Goal: Find specific page/section: Find specific page/section

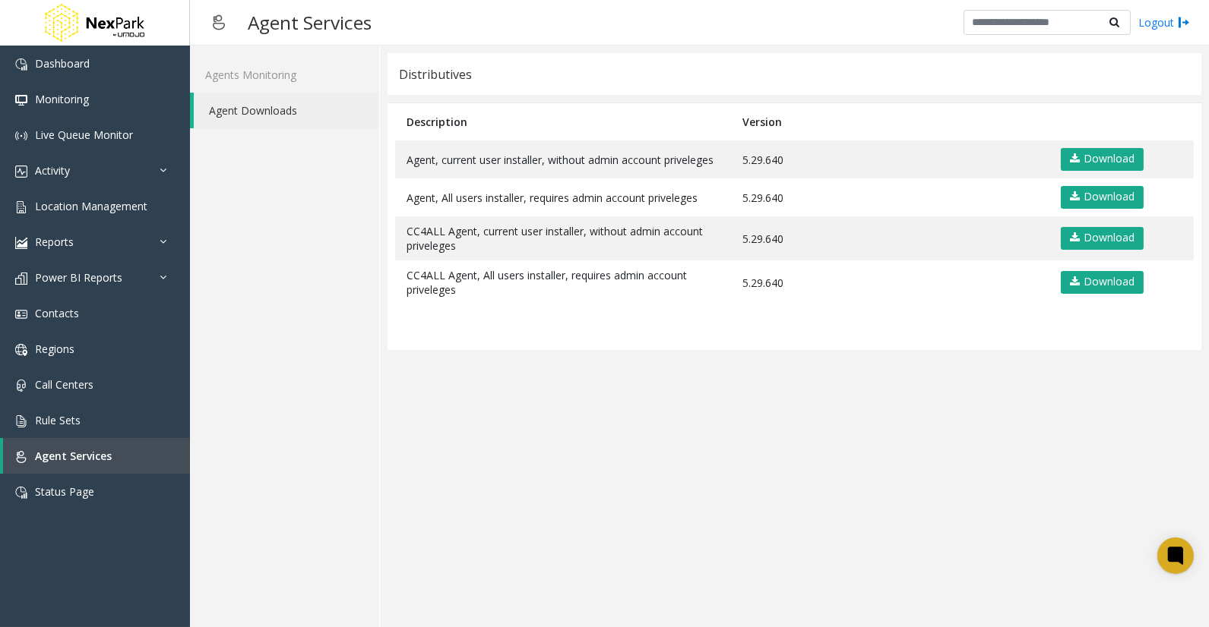
click at [806, 570] on app-distributives "Distributives Description Version Agent, current user installer, without admin …" at bounding box center [794, 336] width 814 height 567
click at [919, 506] on app-distributives "Distributives Description Version Agent, current user installer, without admin …" at bounding box center [794, 336] width 814 height 567
click at [902, 522] on app-distributives "Distributives Description Version Agent, current user installer, without admin …" at bounding box center [794, 336] width 814 height 567
click at [613, 525] on app-distributives "Distributives Description Version Agent, current user installer, without admin …" at bounding box center [794, 336] width 814 height 567
click at [754, 367] on app-distributives "Distributives Description Version Agent, current user installer, without admin …" at bounding box center [794, 336] width 814 height 567
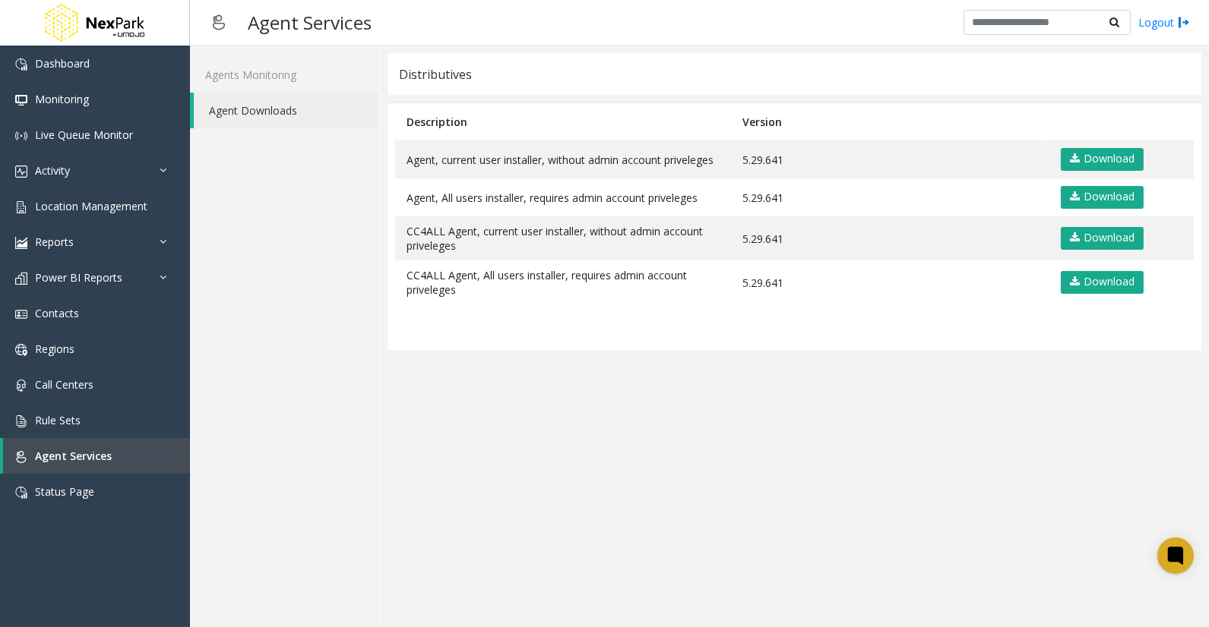
drag, startPoint x: 754, startPoint y: 367, endPoint x: 748, endPoint y: 380, distance: 14.3
click at [750, 378] on app-distributives "Distributives Description Version Agent, current user installer, without admin …" at bounding box center [794, 336] width 814 height 567
click at [767, 462] on app-distributives "Distributives Description Version Agent, current user installer, without admin …" at bounding box center [794, 336] width 814 height 567
click at [733, 499] on app-distributives "Distributives Description Version Agent, current user installer, without admin …" at bounding box center [794, 336] width 814 height 567
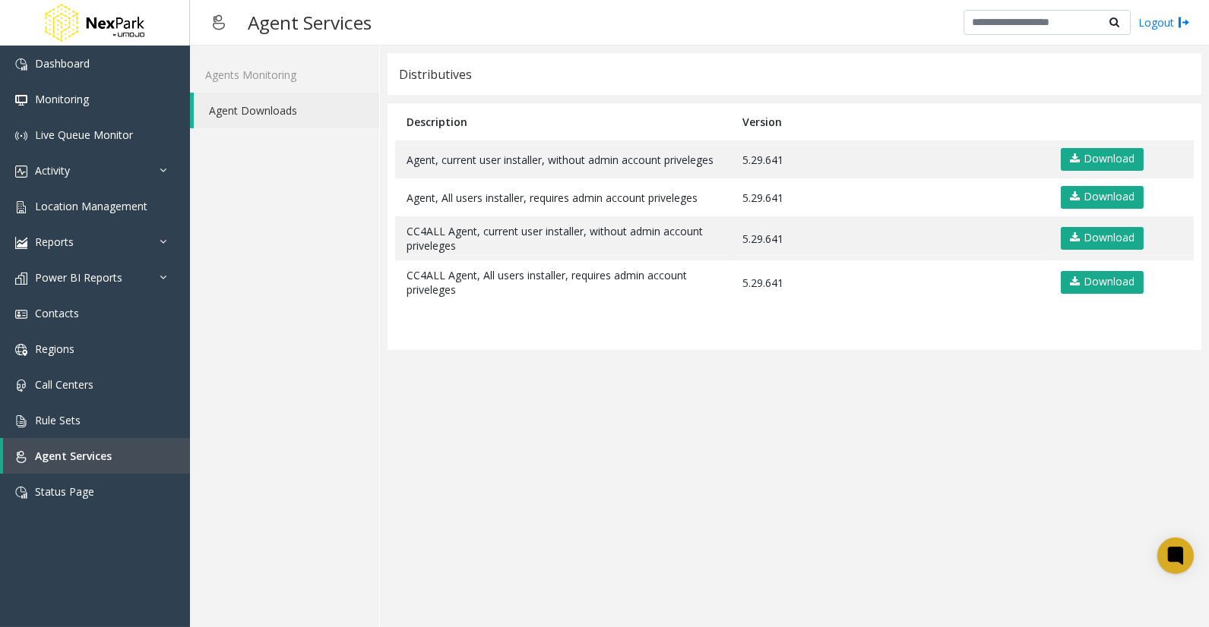
click at [710, 507] on app-distributives "Distributives Description Version Agent, current user installer, without admin …" at bounding box center [794, 336] width 814 height 567
